Goal: Task Accomplishment & Management: Use online tool/utility

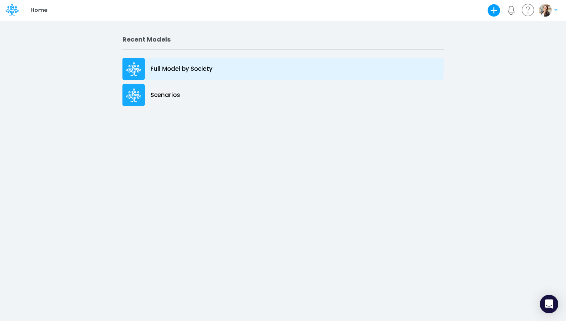
click at [176, 72] on p "Full Model by Society" at bounding box center [181, 69] width 62 height 9
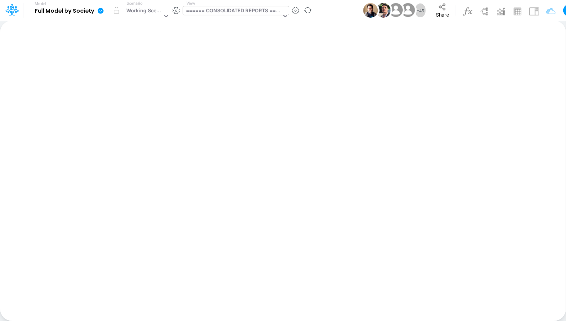
click at [218, 14] on div "====== CONSOLIDATED REPORTS ======" at bounding box center [233, 11] width 95 height 9
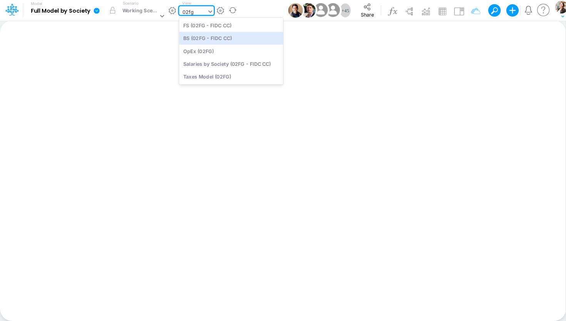
type input "02fg"
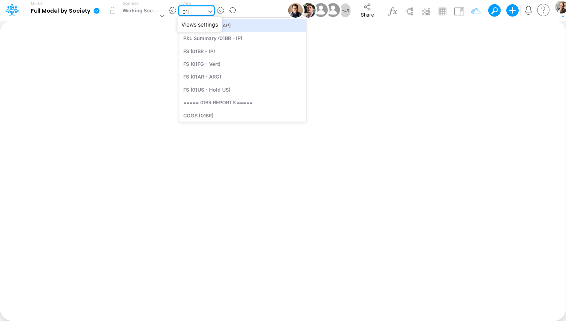
type input "01BR"
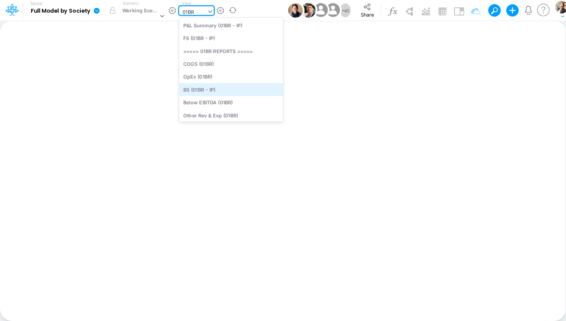
click at [201, 91] on div "BS (01BR - IP)" at bounding box center [231, 89] width 104 height 13
type input "BS (01BR - IP)"
